Goal: Register for event/course

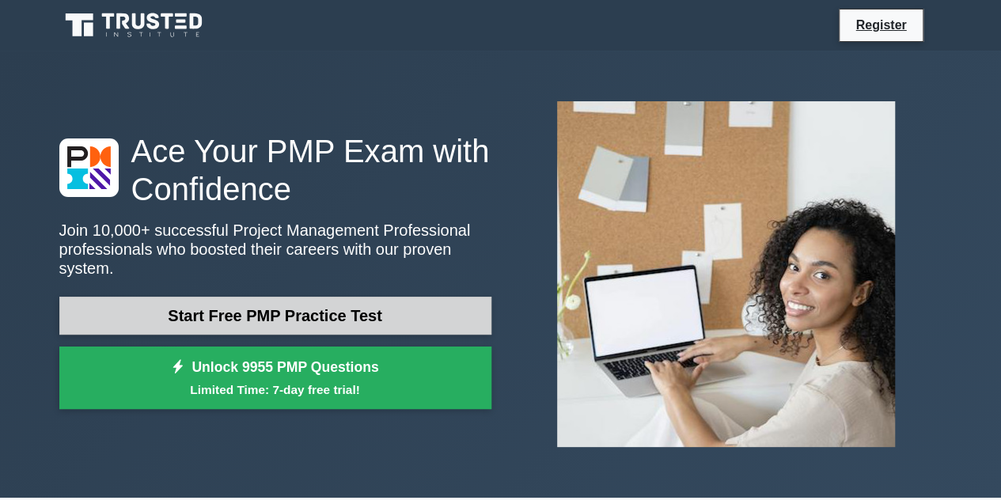
click at [363, 306] on link "Start Free PMP Practice Test" at bounding box center [275, 316] width 432 height 38
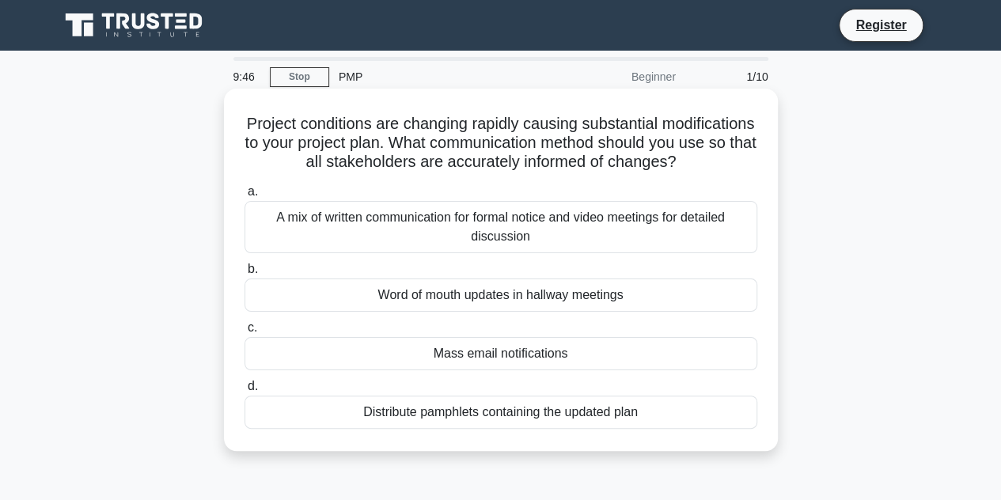
click at [468, 370] on div "Mass email notifications" at bounding box center [501, 353] width 513 height 33
click at [245, 333] on input "c. Mass email notifications" at bounding box center [245, 328] width 0 height 10
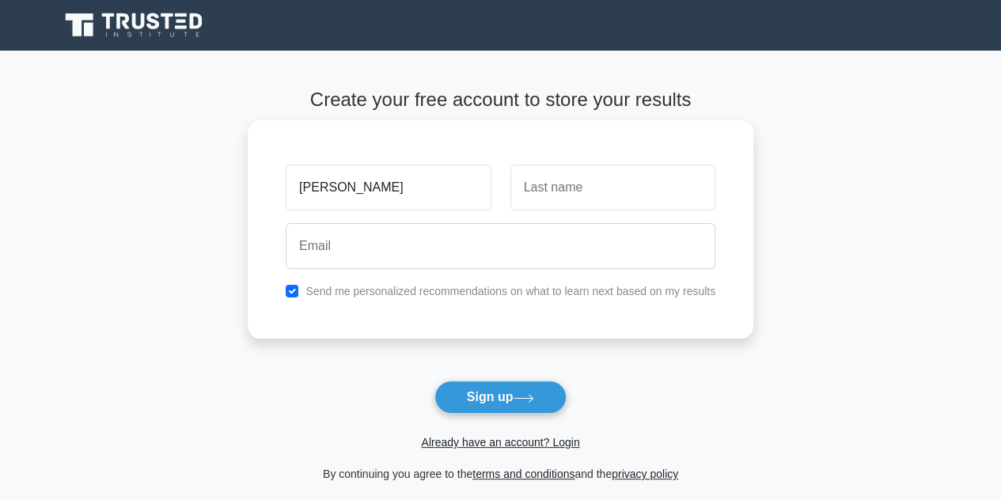
type input "[PERSON_NAME]"
click at [601, 200] on input "text" at bounding box center [612, 188] width 205 height 46
click at [601, 200] on input "B" at bounding box center [612, 188] width 205 height 46
type input "Boadu"
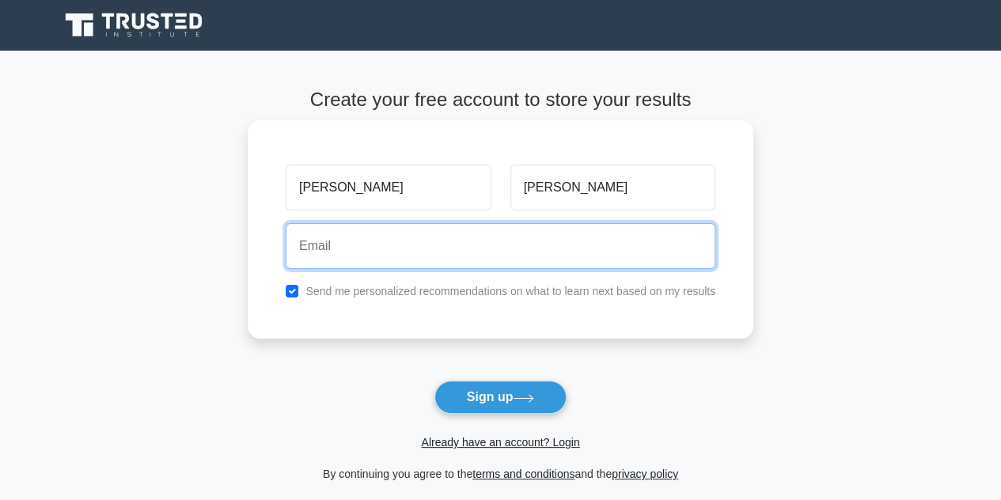
click at [587, 245] on input "email" at bounding box center [501, 246] width 430 height 46
type input "rboaduboadiwaa@gmail.com"
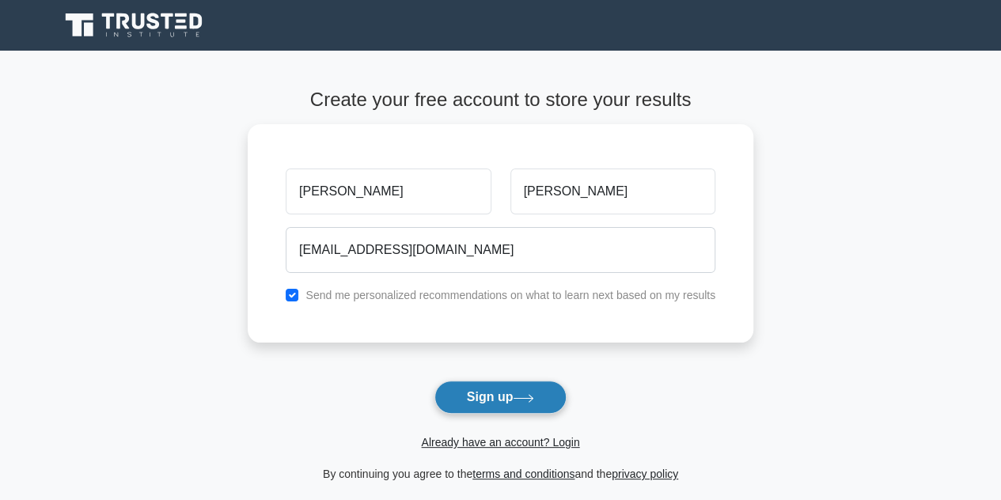
click at [546, 400] on button "Sign up" at bounding box center [500, 397] width 133 height 33
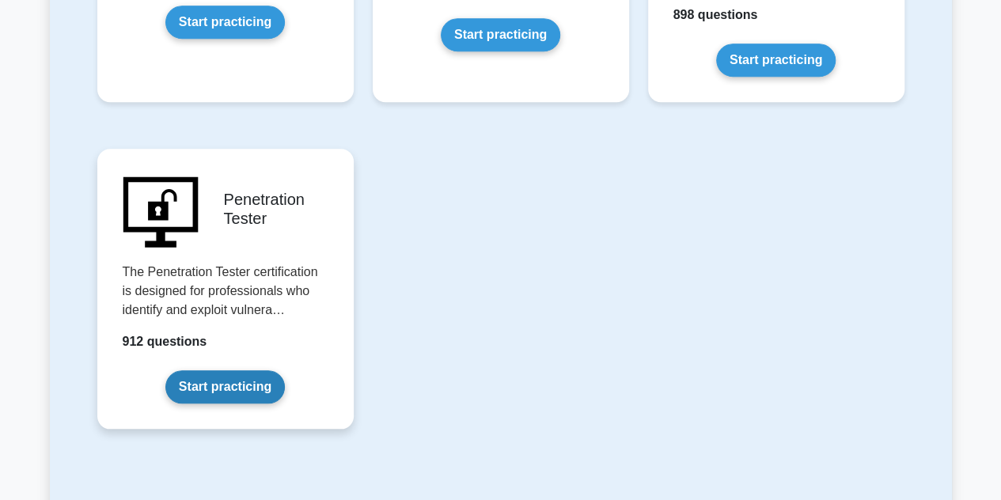
scroll to position [3681, 0]
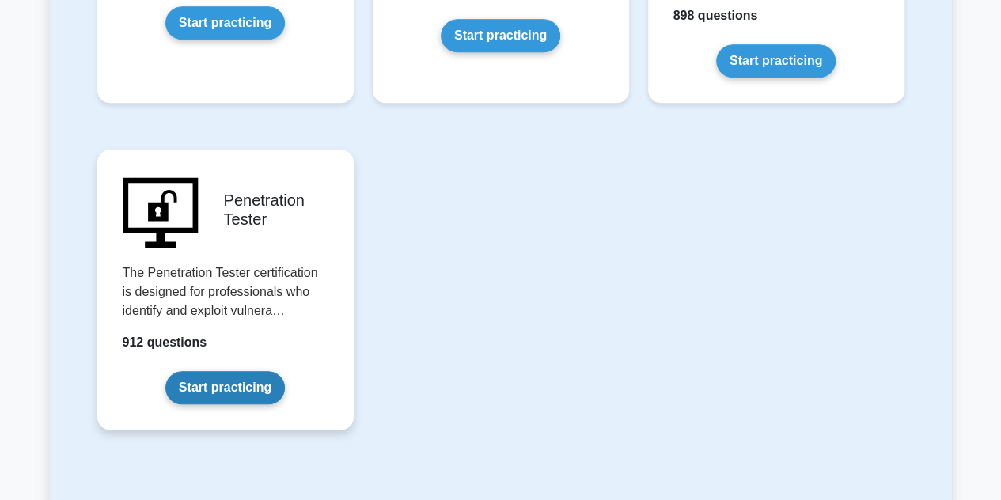
click at [237, 371] on link "Start practicing" at bounding box center [224, 387] width 119 height 33
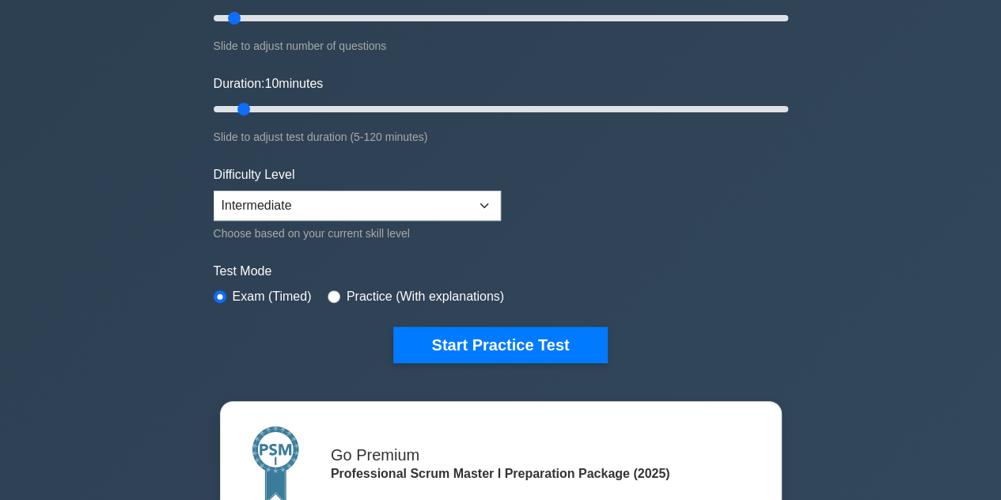
scroll to position [248, 0]
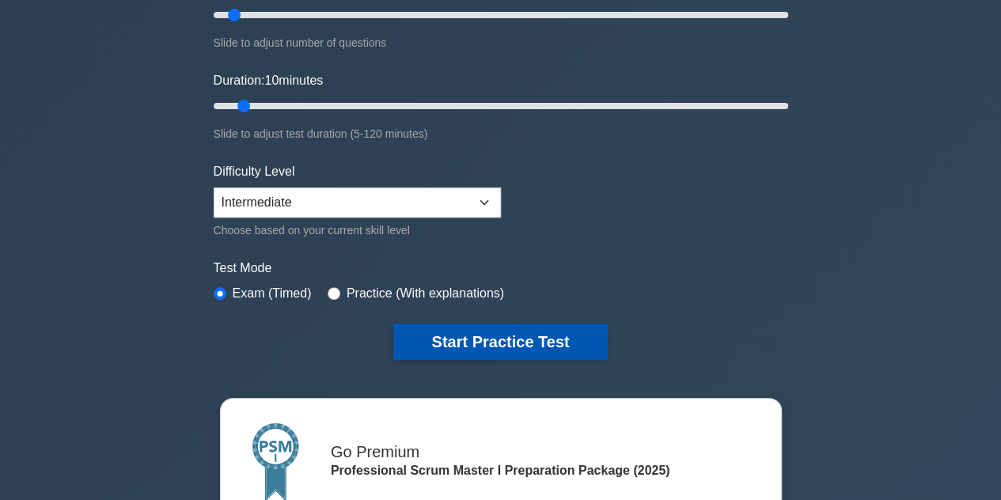
click at [538, 328] on button "Start Practice Test" at bounding box center [500, 342] width 214 height 36
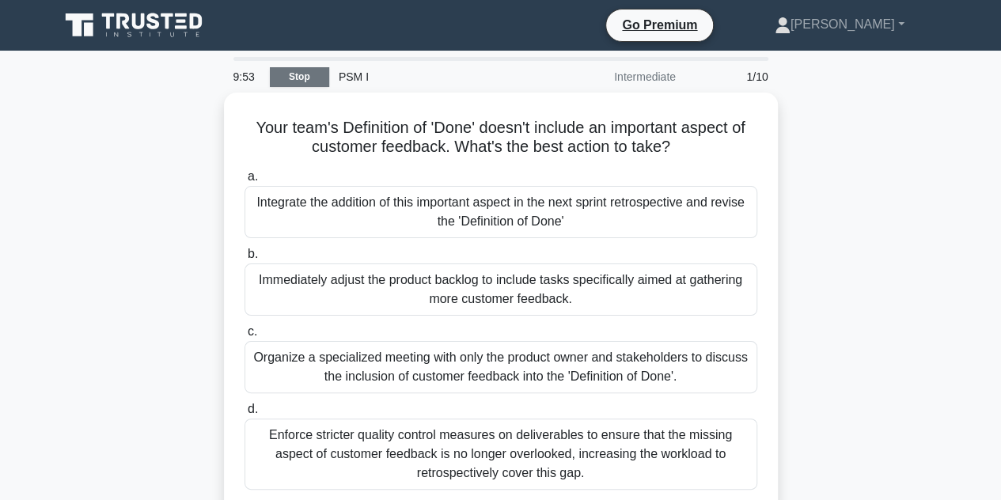
click at [279, 75] on link "Stop" at bounding box center [299, 77] width 59 height 20
